Goal: Task Accomplishment & Management: Manage account settings

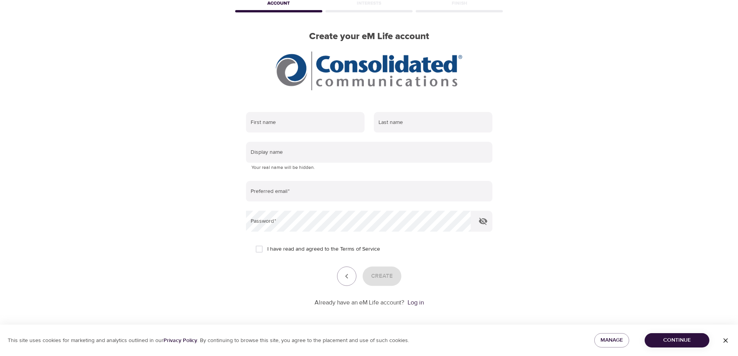
scroll to position [46, 0]
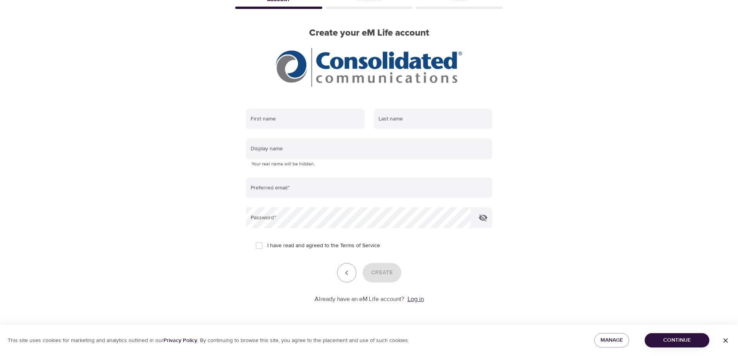
click at [420, 297] on link "Log in" at bounding box center [415, 299] width 16 height 8
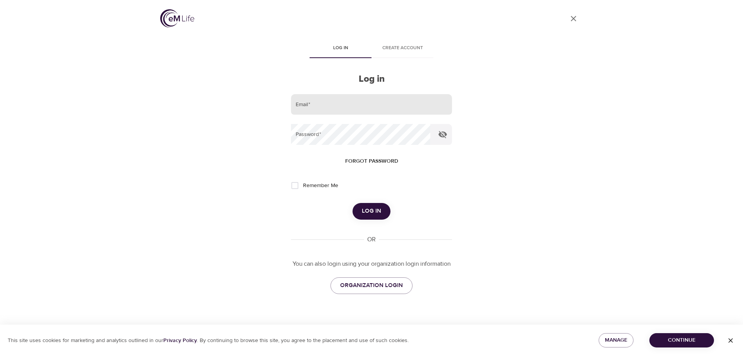
click at [312, 101] on input "email" at bounding box center [371, 104] width 161 height 21
type input "[PERSON_NAME][EMAIL_ADDRESS][PERSON_NAME][DOMAIN_NAME]"
click at [372, 213] on span "Log in" at bounding box center [371, 211] width 19 height 10
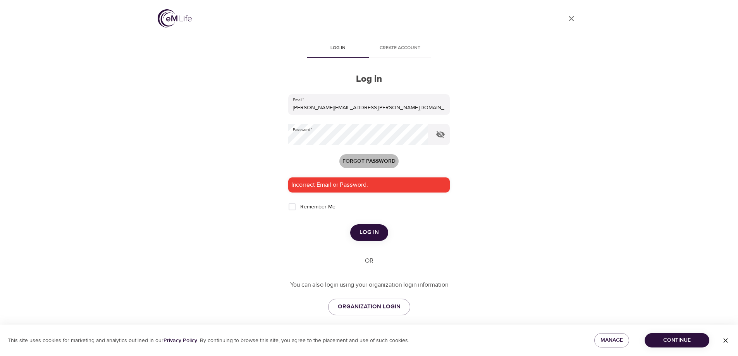
click at [359, 160] on span "Forgot password" at bounding box center [368, 161] width 53 height 10
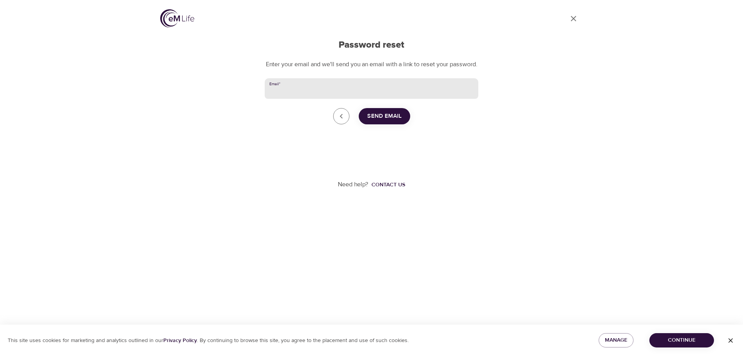
click at [311, 98] on input "Email   *" at bounding box center [372, 88] width 214 height 21
type input "[PERSON_NAME][EMAIL_ADDRESS][PERSON_NAME][DOMAIN_NAME]"
click at [380, 120] on span "Send Email" at bounding box center [384, 116] width 34 height 10
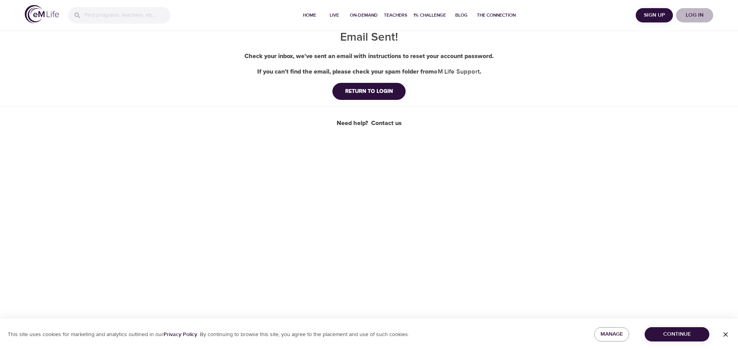
click at [697, 11] on span "Log in" at bounding box center [694, 15] width 31 height 10
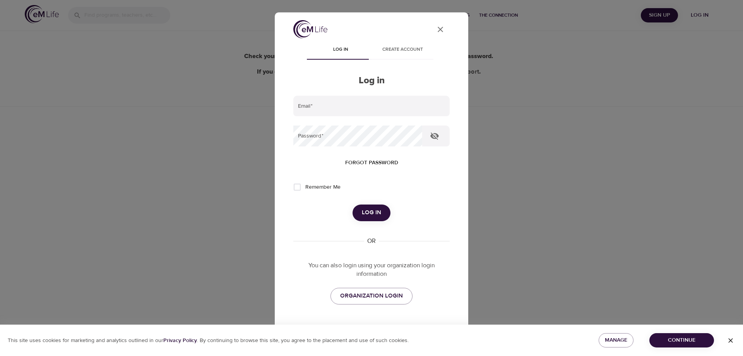
click at [377, 161] on span "Forgot password" at bounding box center [371, 163] width 53 height 10
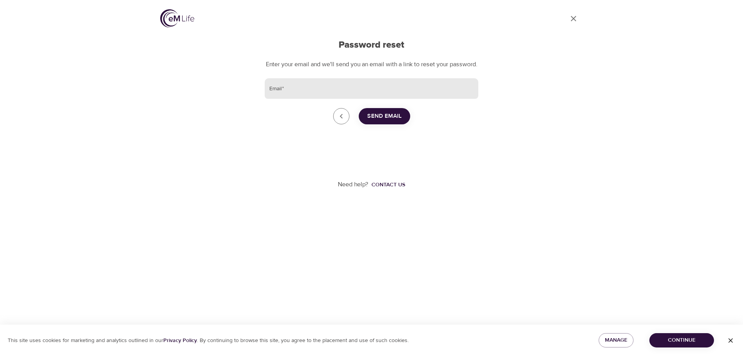
click at [323, 99] on input "Email   *" at bounding box center [372, 88] width 214 height 21
type input "[PERSON_NAME][EMAIL_ADDRESS][PERSON_NAME][DOMAIN_NAME]"
click at [390, 121] on span "Send Email" at bounding box center [384, 116] width 34 height 10
